Goal: Task Accomplishment & Management: Use online tool/utility

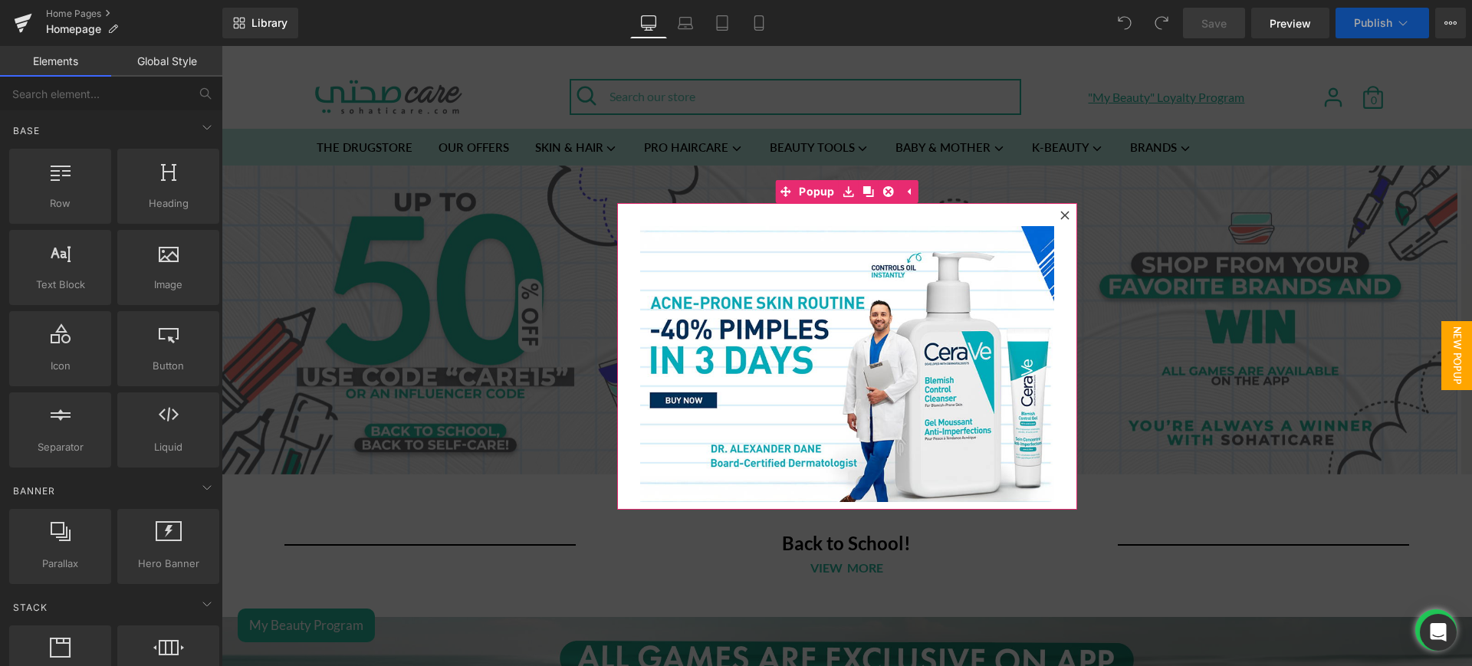
click at [1062, 212] on div at bounding box center [1065, 215] width 18 height 18
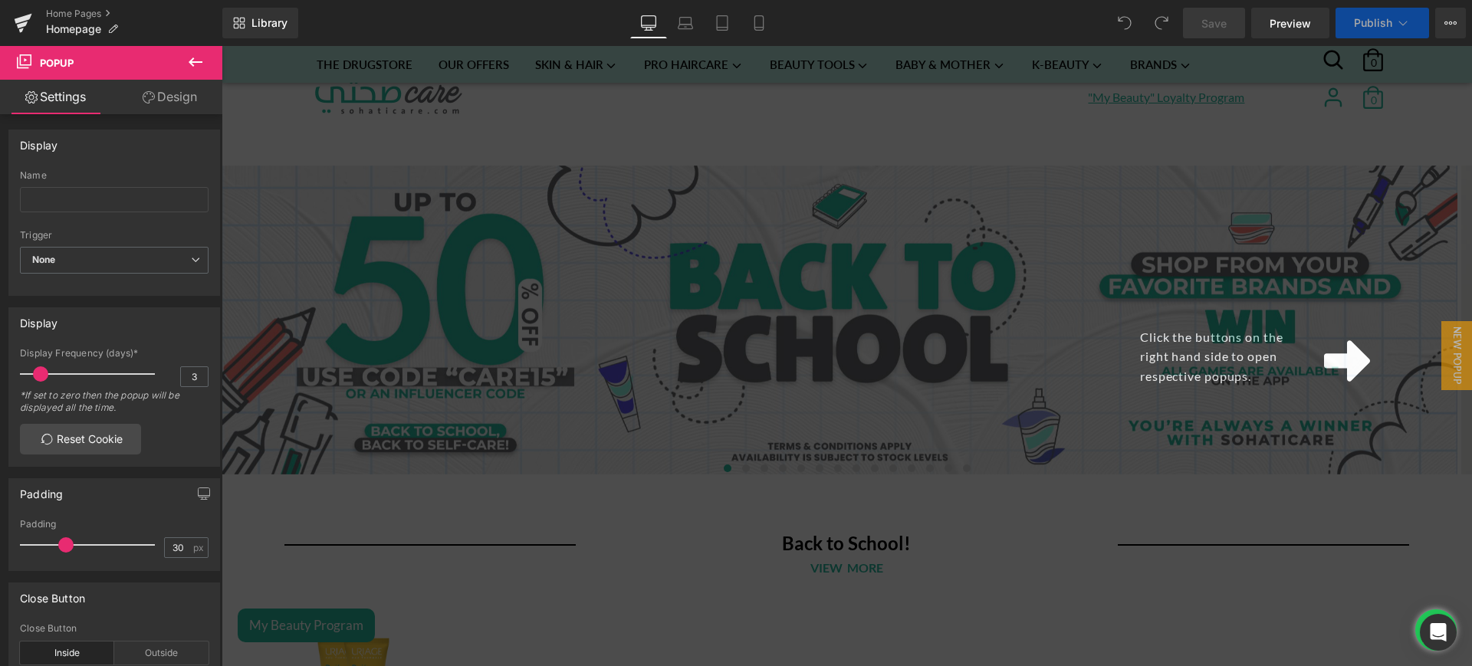
scroll to position [448, 0]
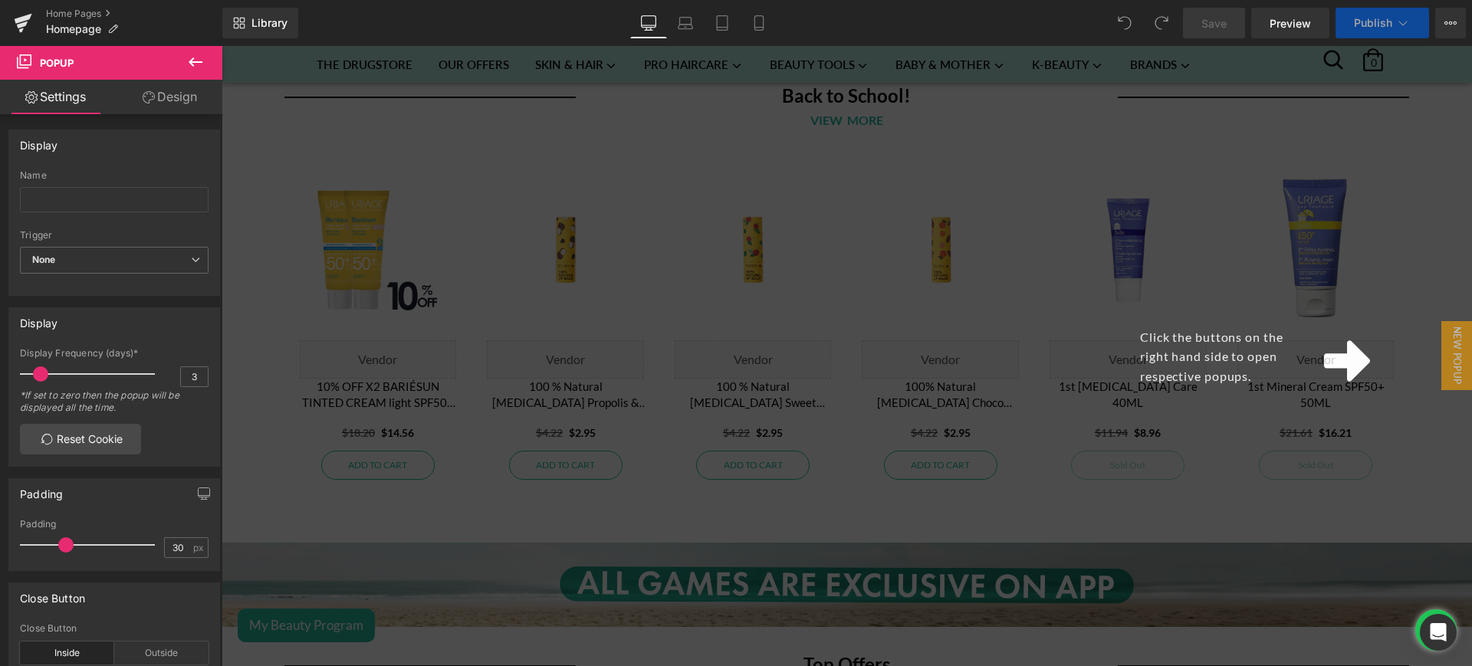
click at [1254, 441] on div "Click the buttons on the right hand side to open respective popups." at bounding box center [847, 356] width 1251 height 620
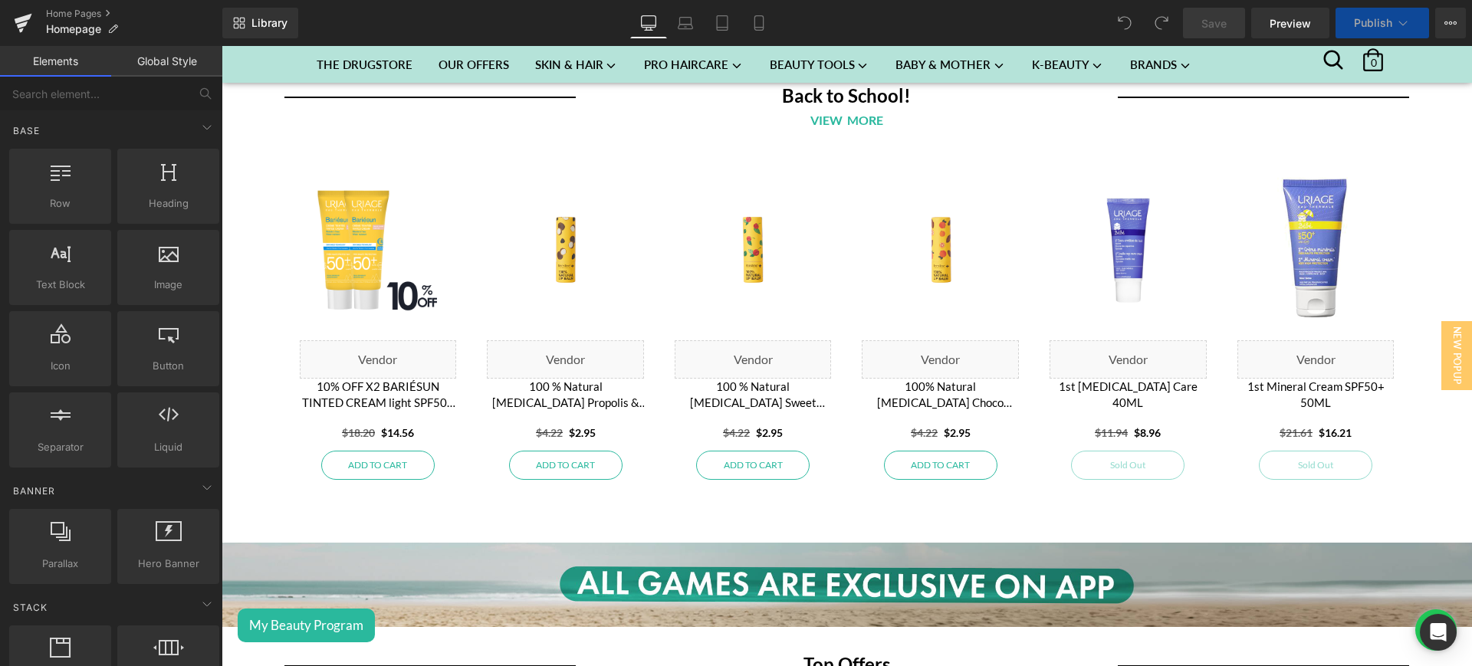
scroll to position [3055, 0]
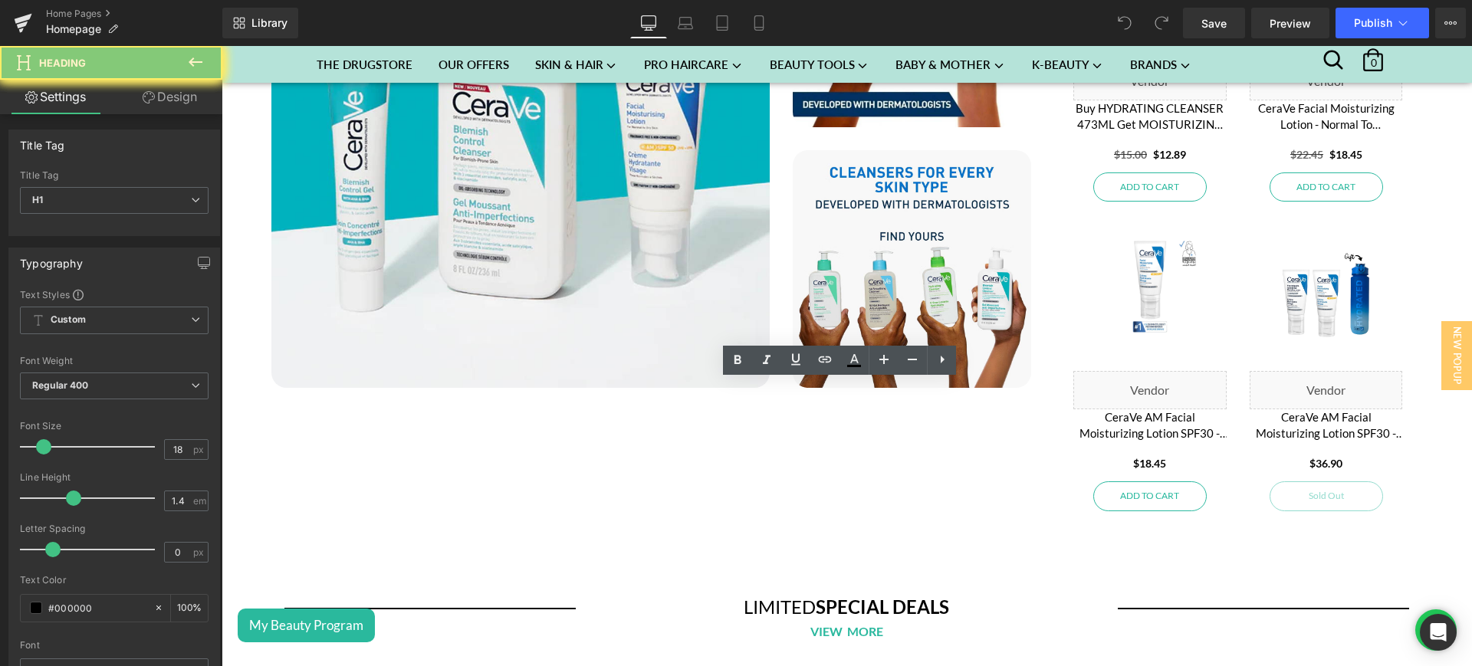
scroll to position [2534, 0]
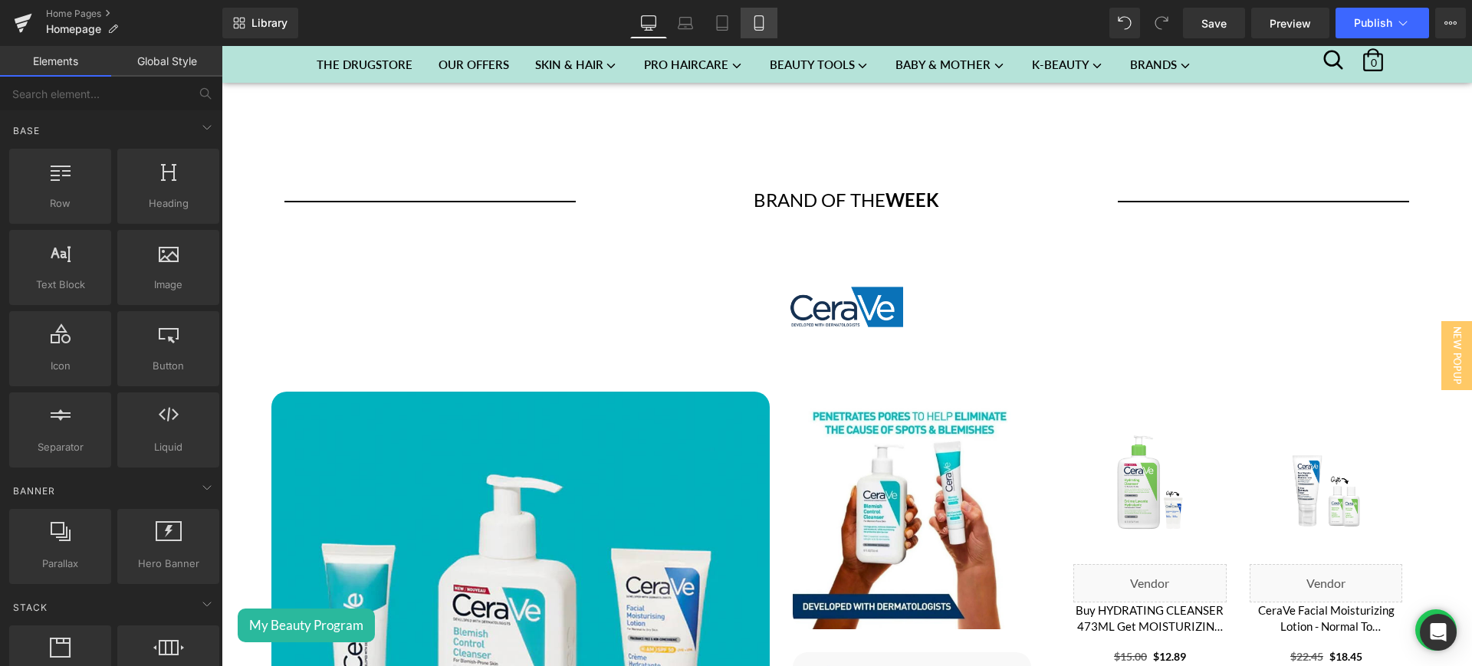
click at [761, 25] on icon at bounding box center [759, 22] width 15 height 15
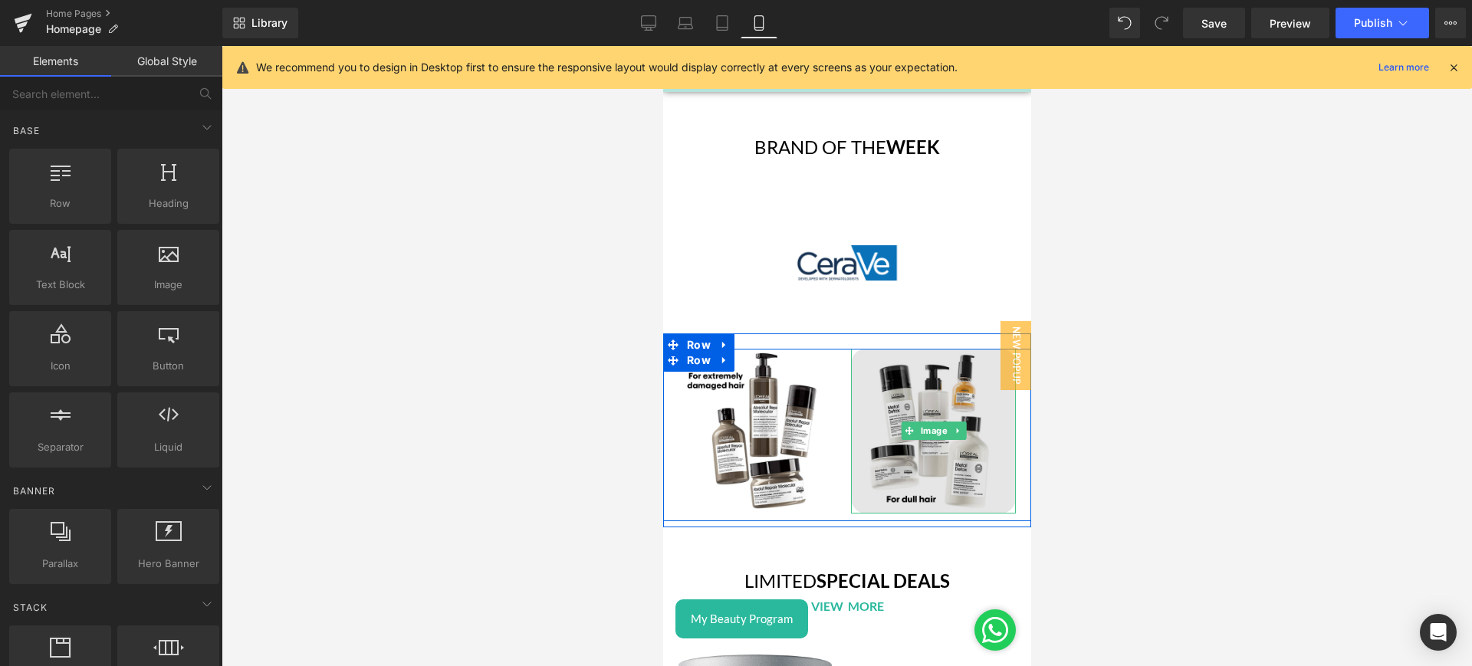
scroll to position [3835, 0]
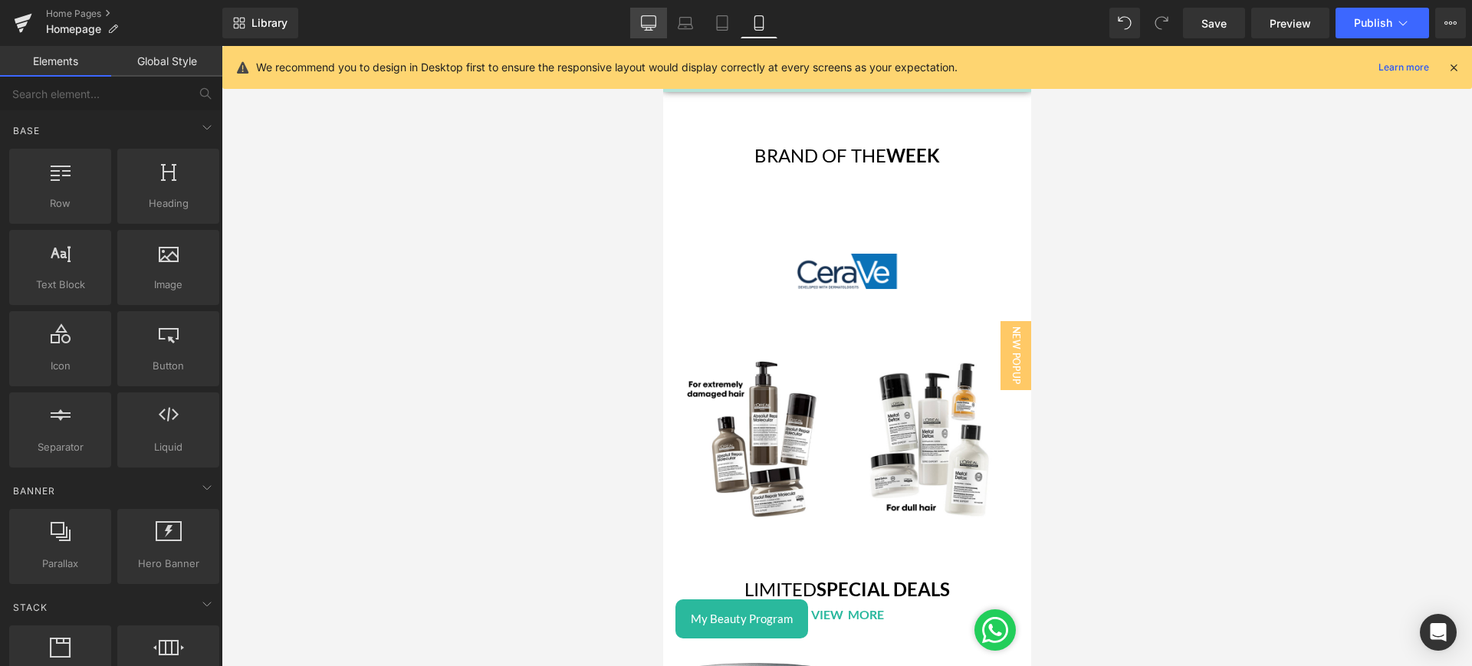
click at [646, 28] on icon at bounding box center [648, 22] width 15 height 15
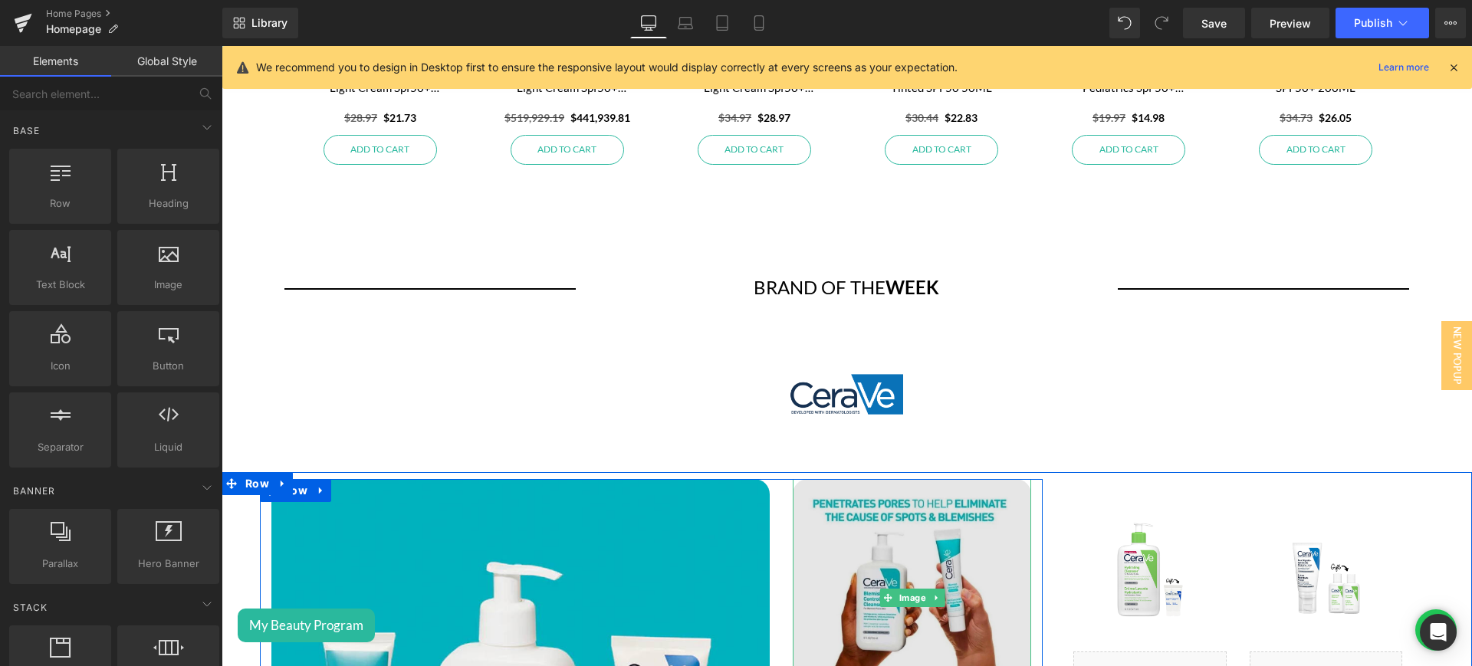
scroll to position [2445, 0]
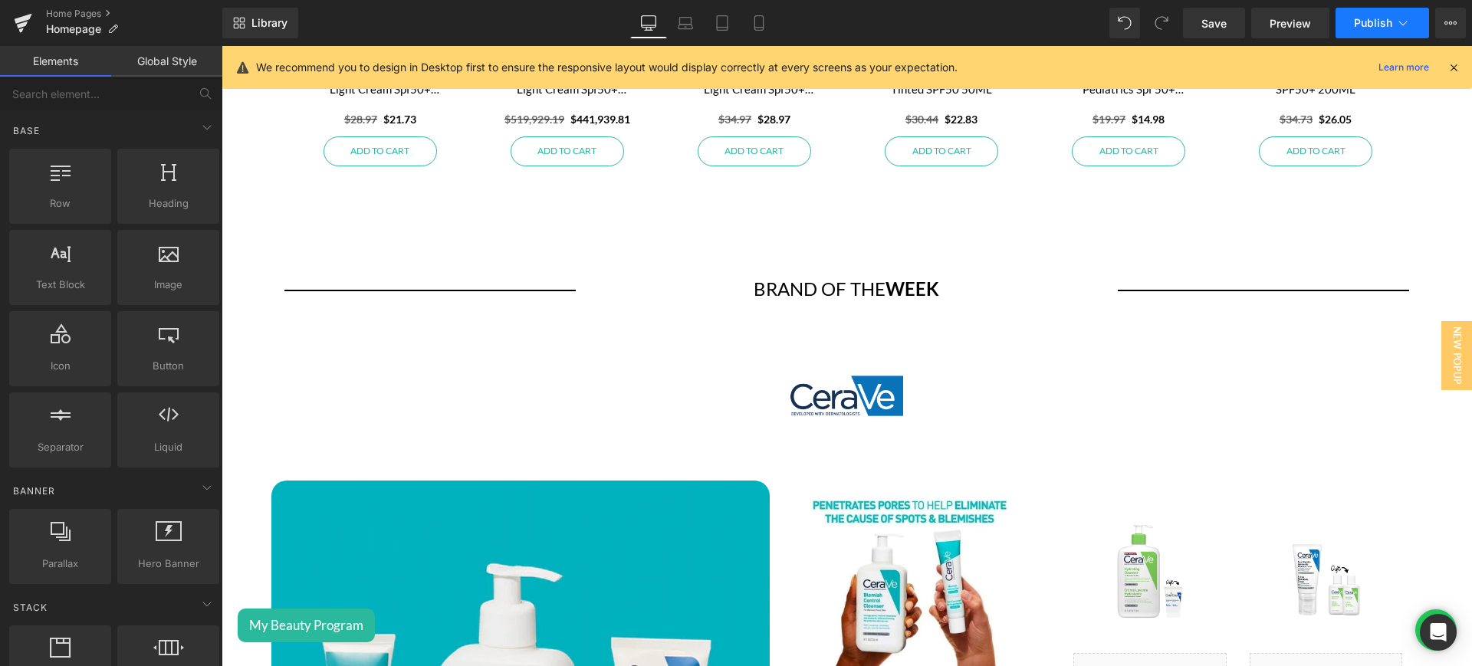
click at [1356, 28] on span "Publish" at bounding box center [1373, 23] width 38 height 12
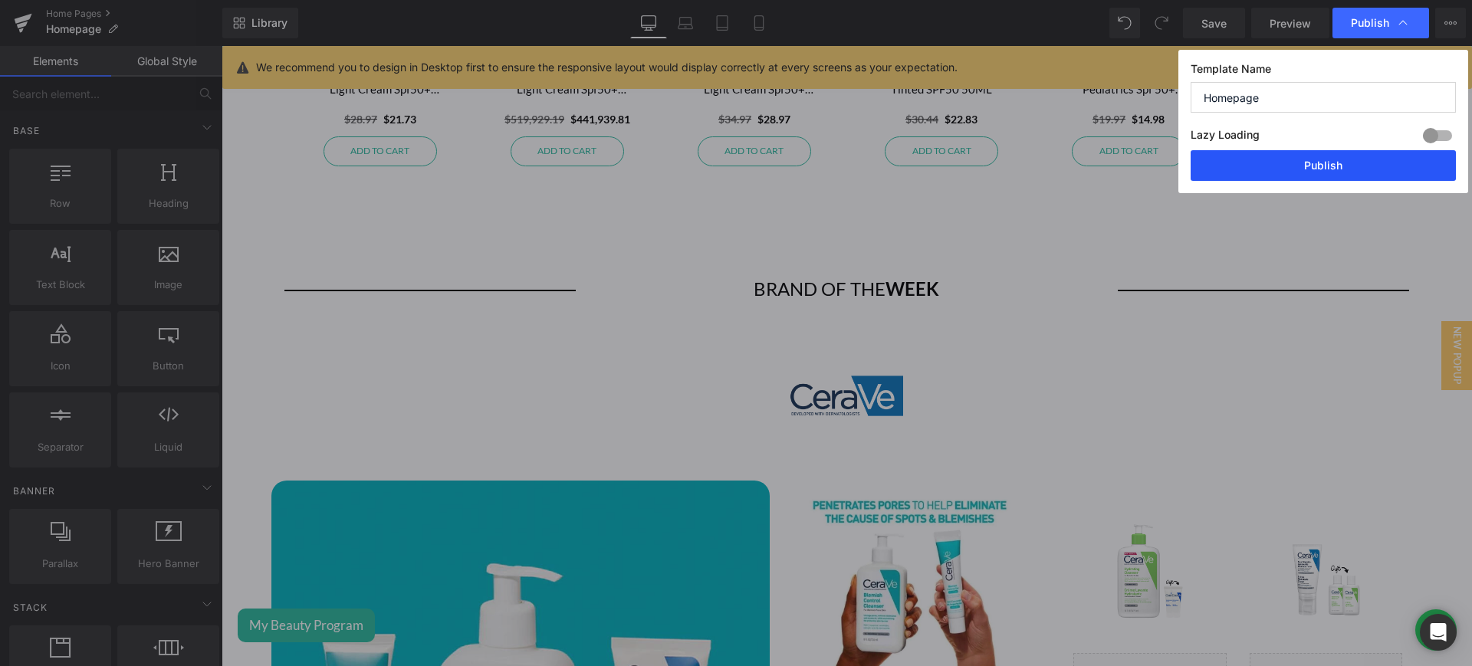
click at [0, 0] on button "Publish" at bounding box center [0, 0] width 0 height 0
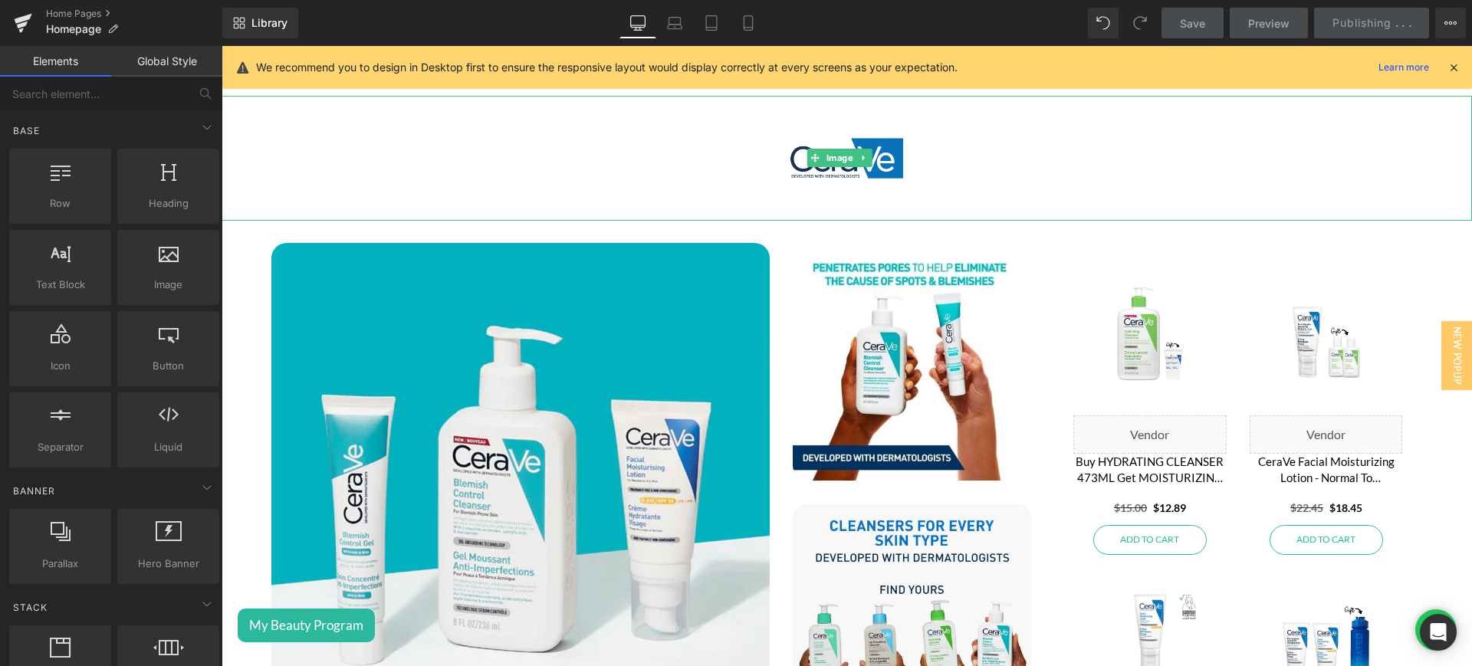
scroll to position [2673, 0]
